Goal: Information Seeking & Learning: Learn about a topic

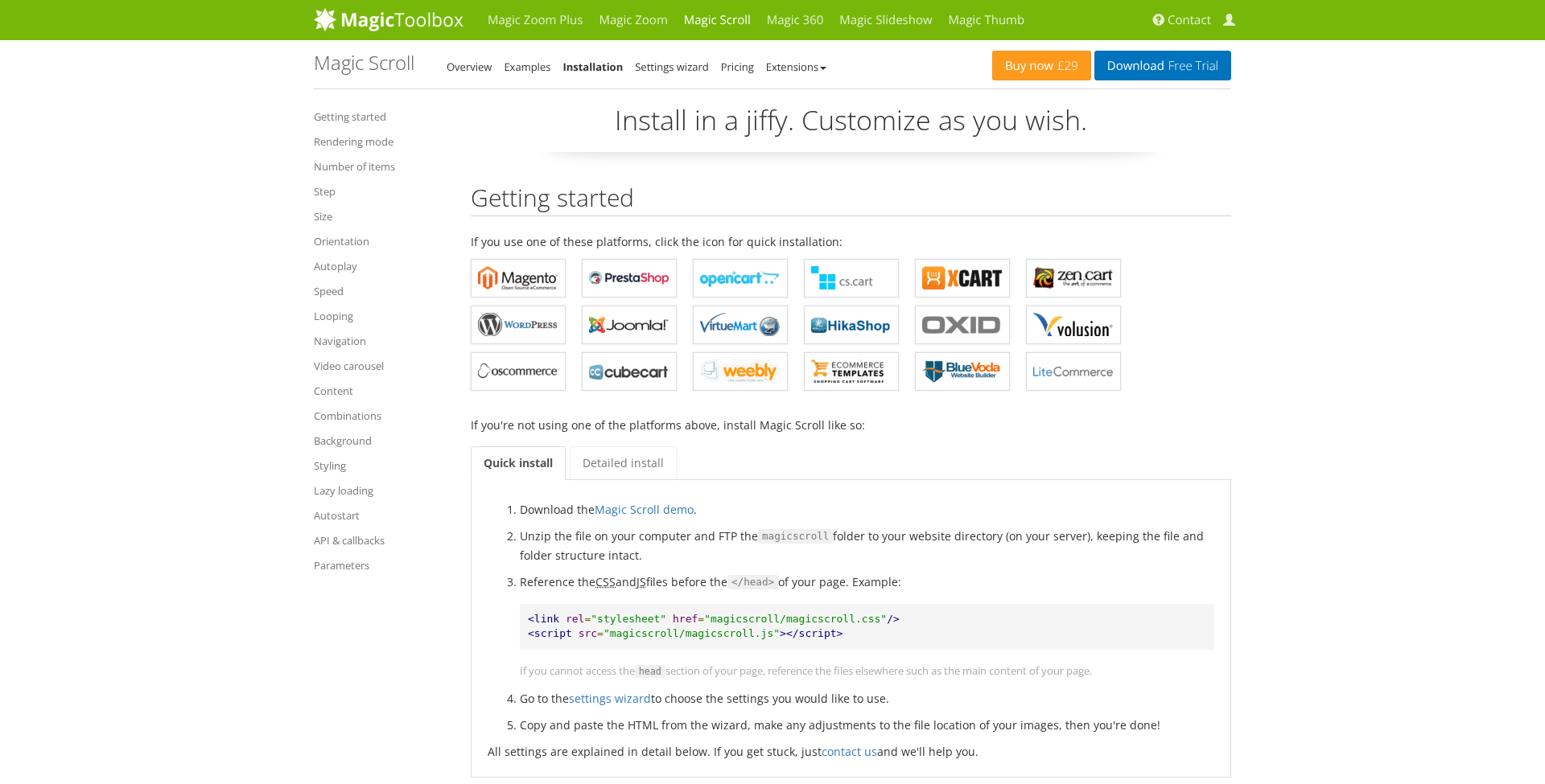
click at [882, 22] on link "Magic Slideshow" at bounding box center [886, 19] width 109 height 40
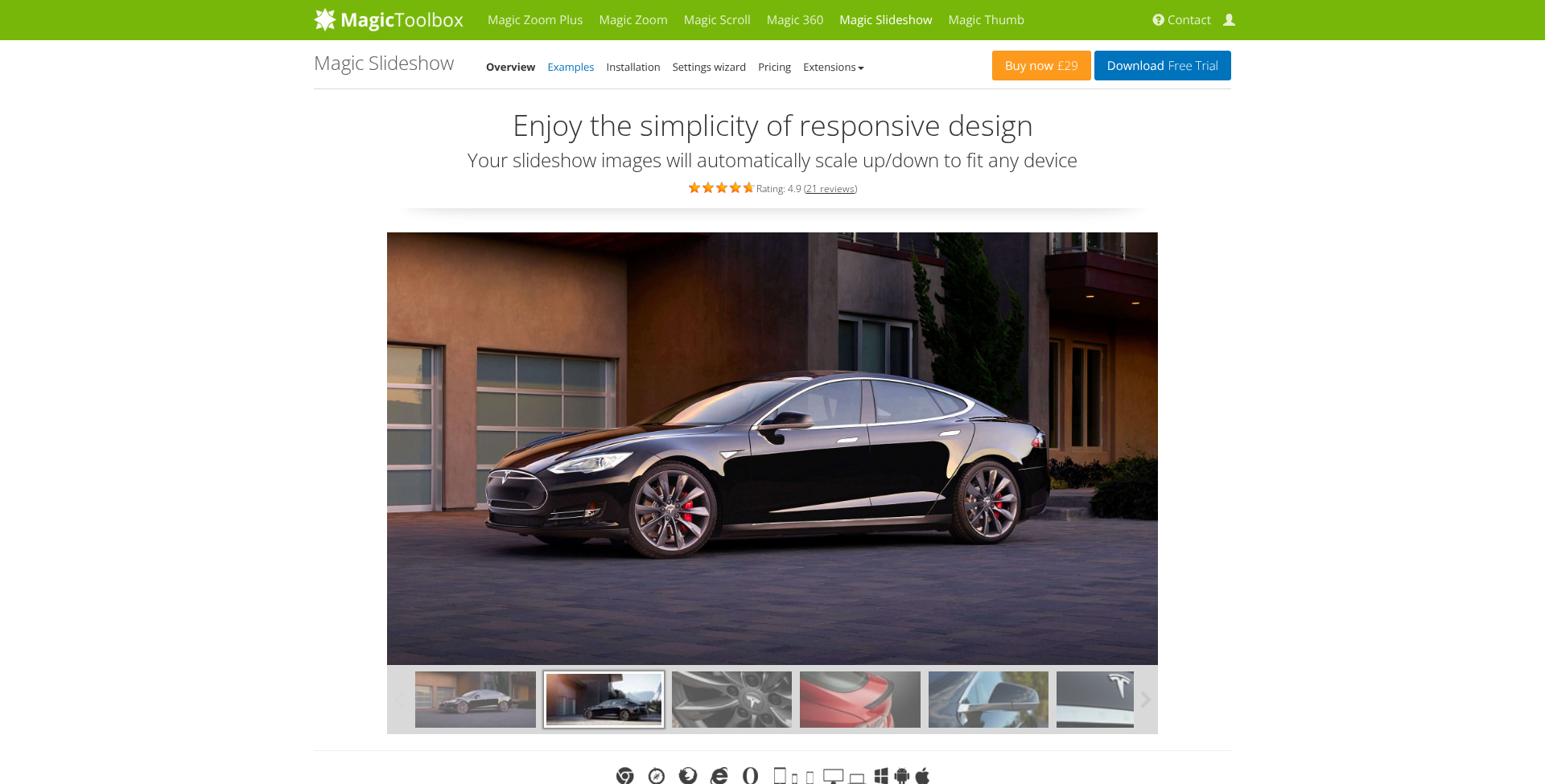
click at [568, 64] on link "Examples" at bounding box center [571, 66] width 47 height 14
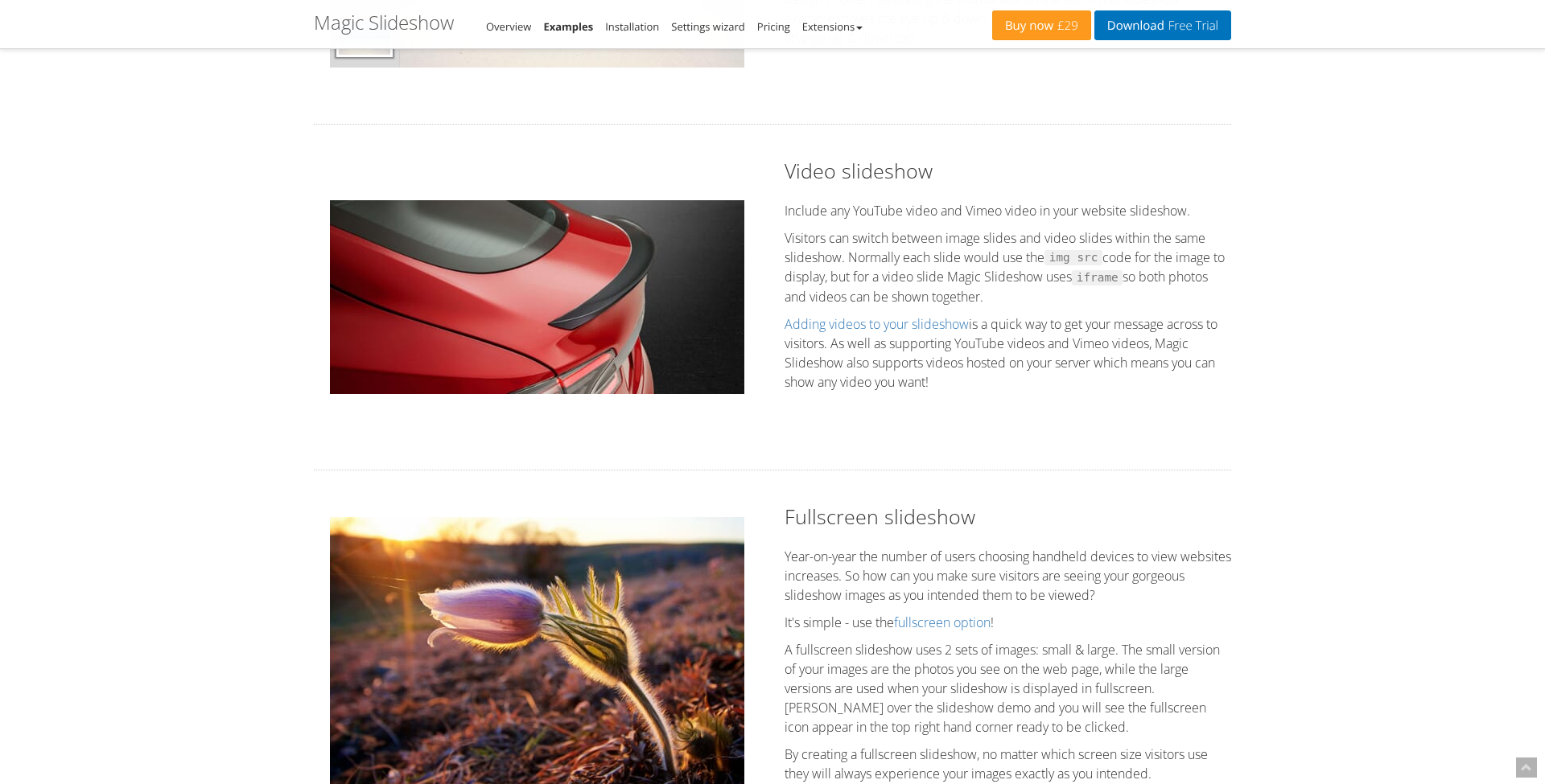
scroll to position [1651, 0]
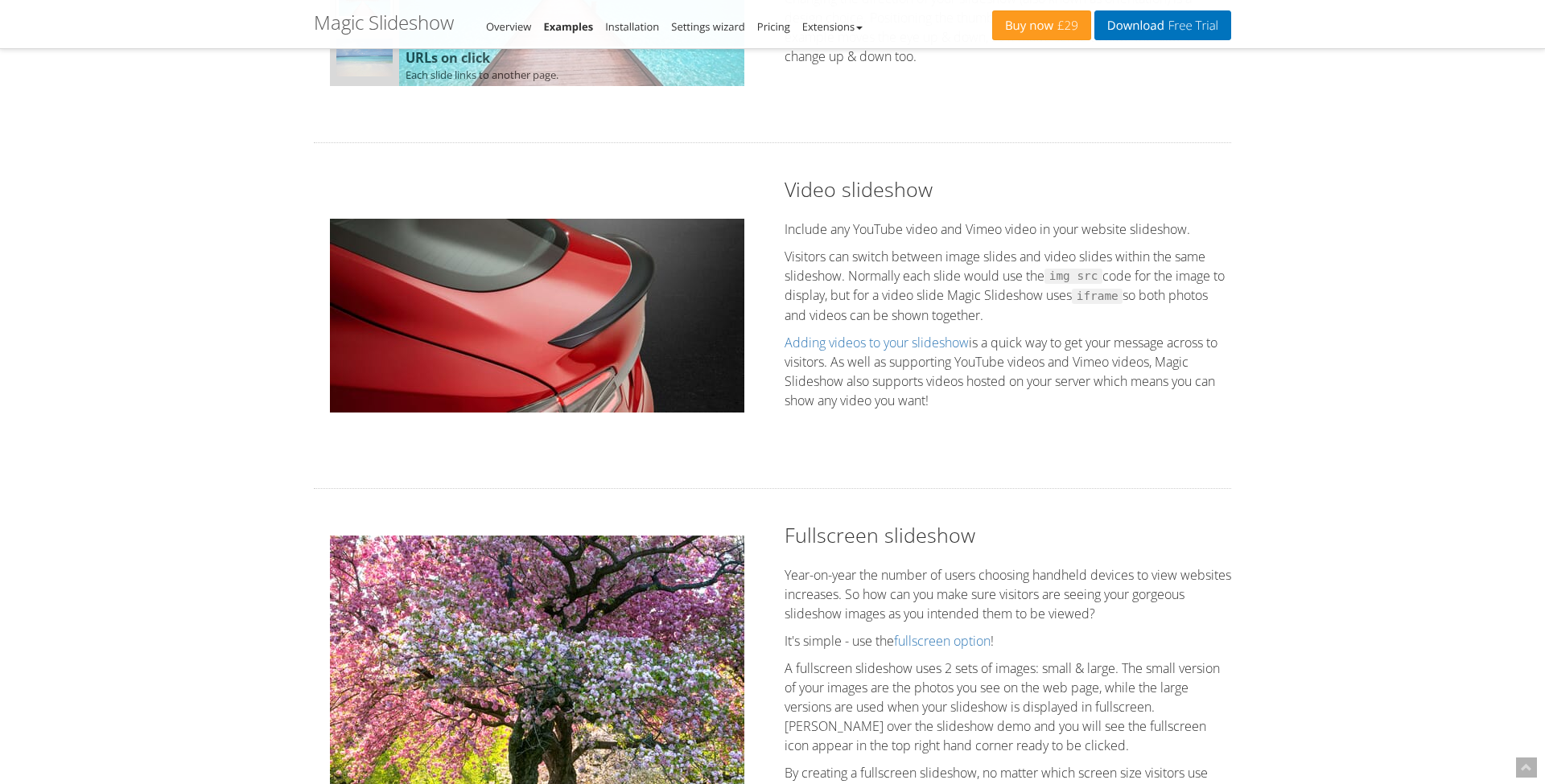
click at [949, 322] on p "Visitors can switch between image slides and video slides within the same slide…" at bounding box center [1008, 286] width 447 height 78
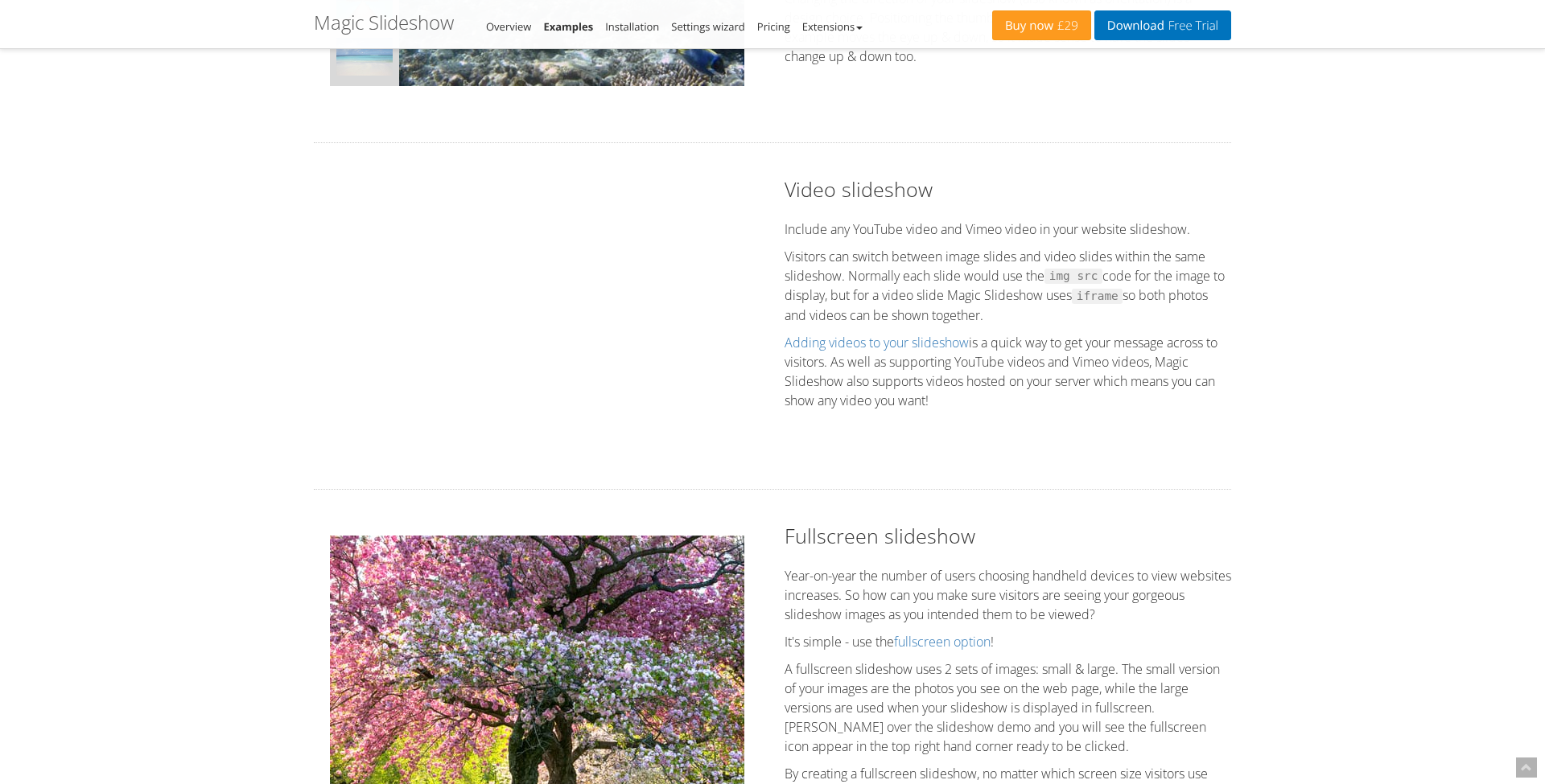
click at [713, 3] on div "Buy now £29 Download Free Trial Magic Slideshow - Examples Overview" at bounding box center [772, 24] width 917 height 48
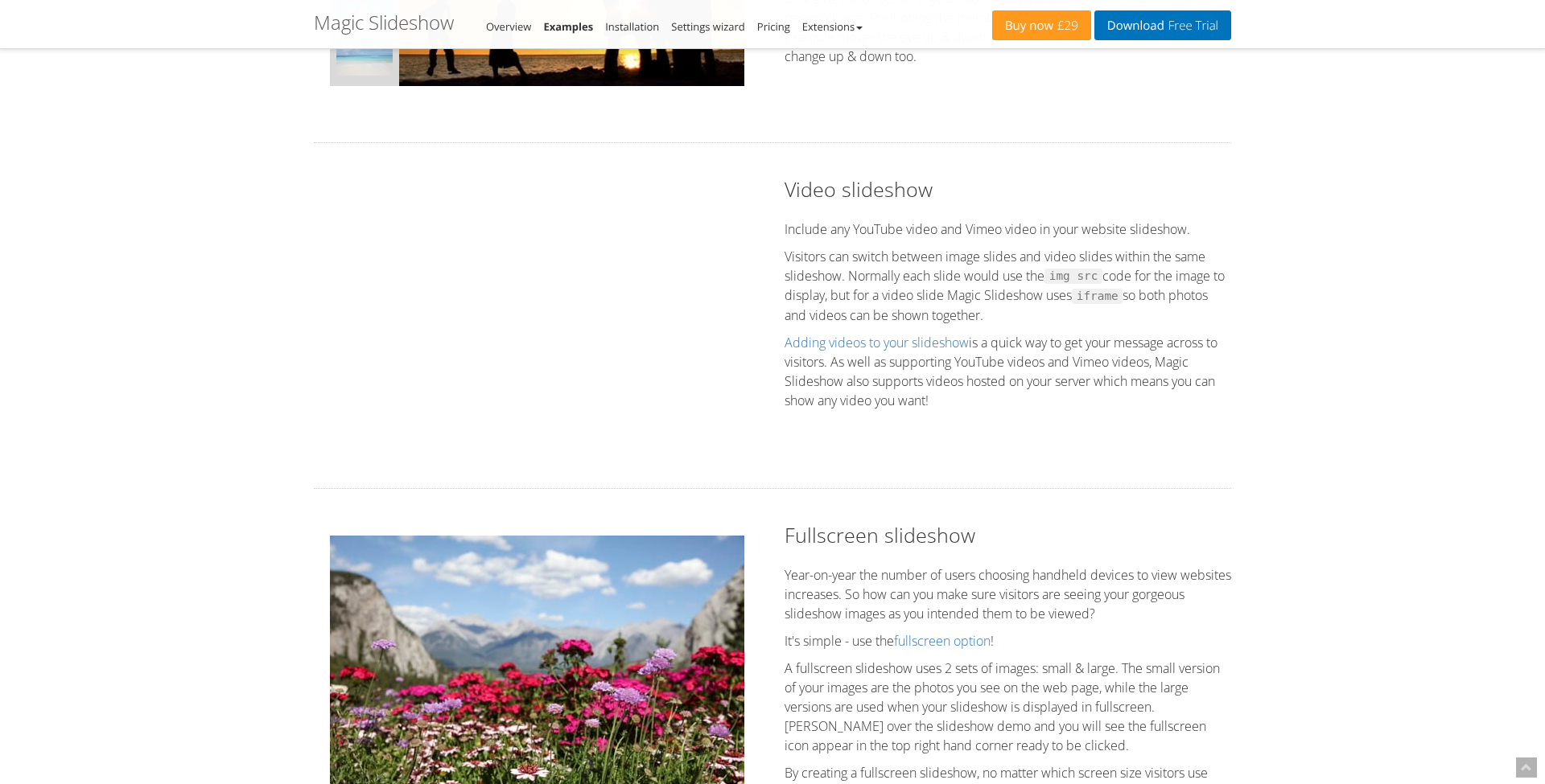
click at [1096, 455] on div "Video slideshow Include any YouTube video and Vimeo video in your website slide…" at bounding box center [772, 316] width 941 height 282
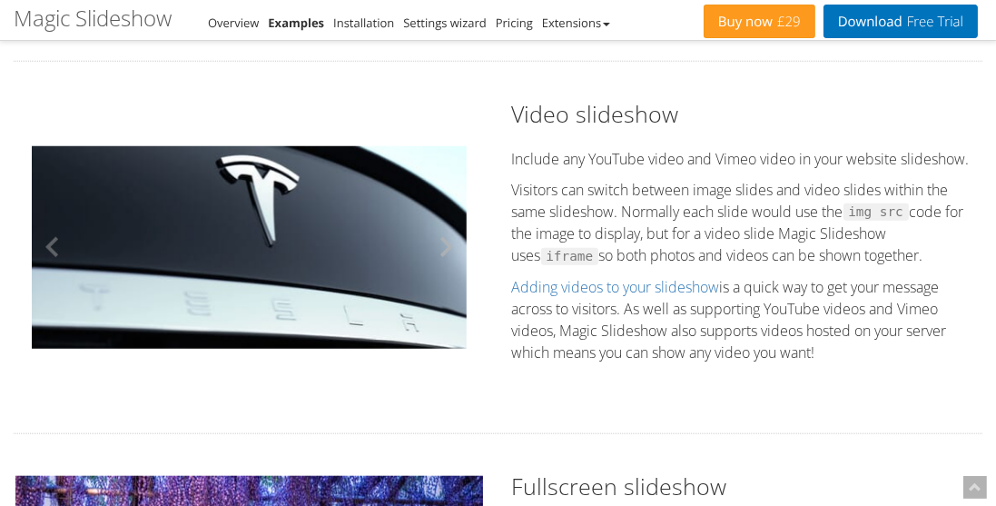
scroll to position [1874, 0]
